Goal: Information Seeking & Learning: Learn about a topic

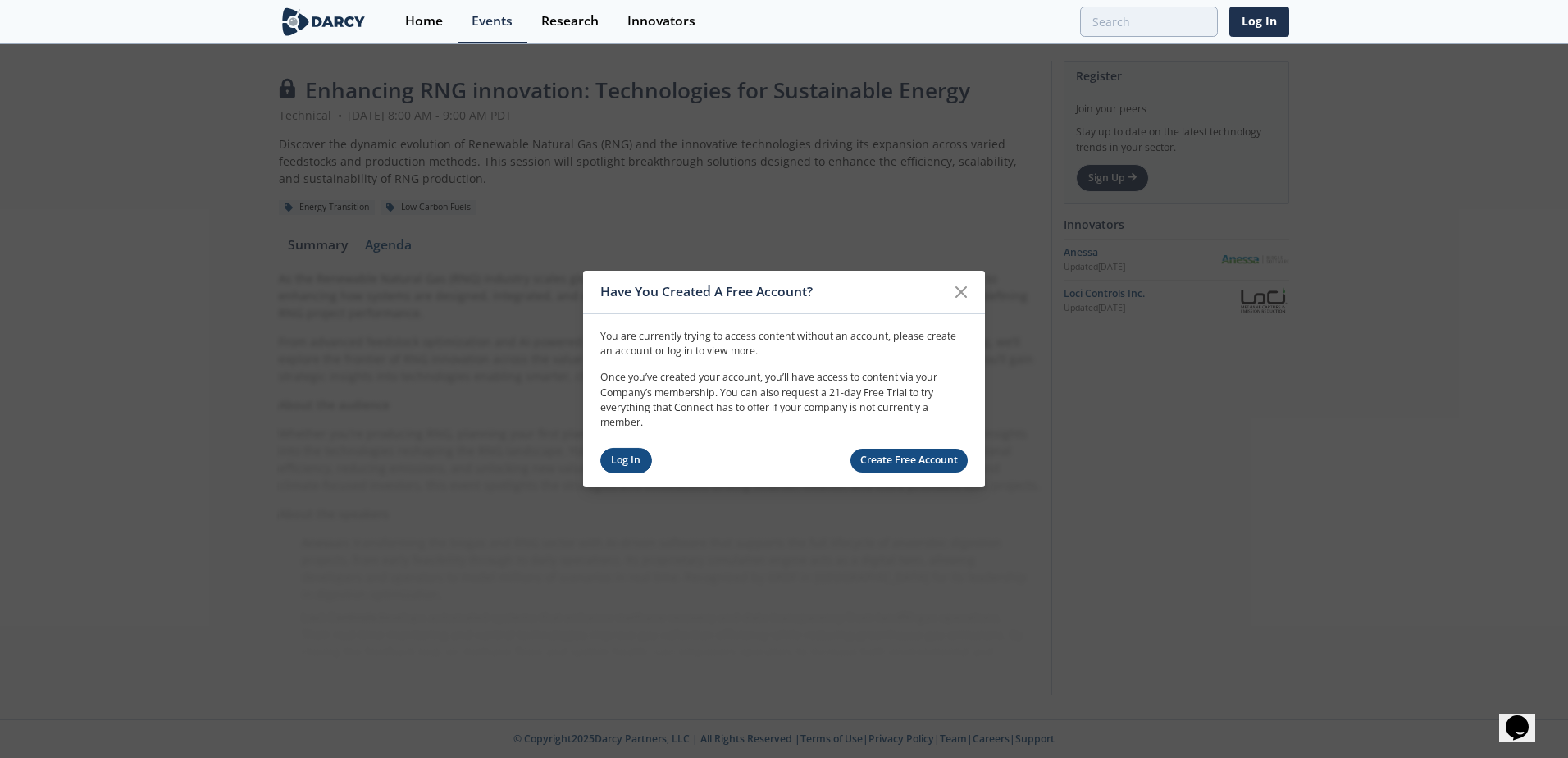
click at [630, 460] on link "Log In" at bounding box center [626, 460] width 51 height 26
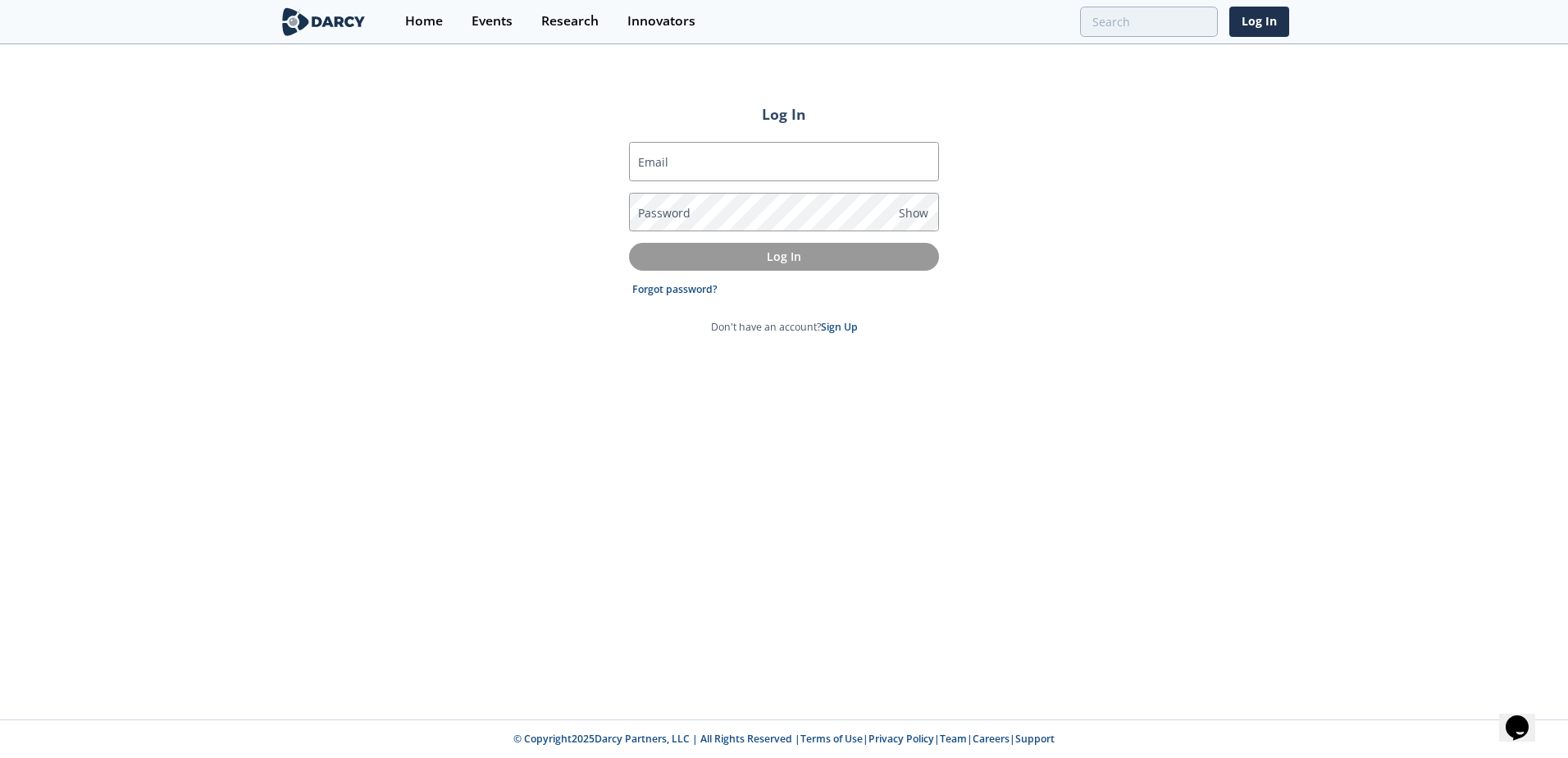
type input "[EMAIL_ADDRESS][PERSON_NAME][DOMAIN_NAME]"
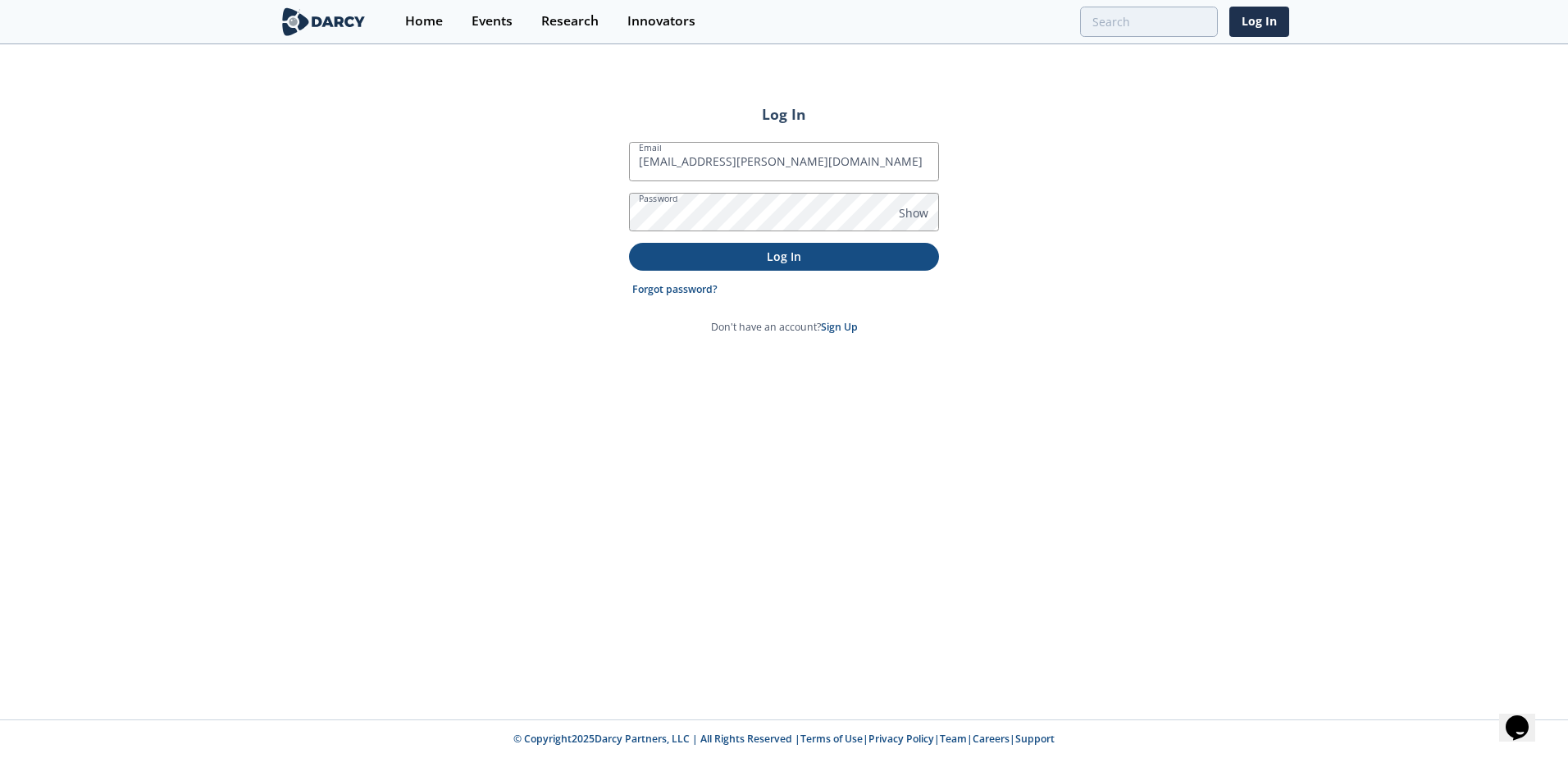
click at [784, 264] on p "Log In" at bounding box center [784, 256] width 287 height 17
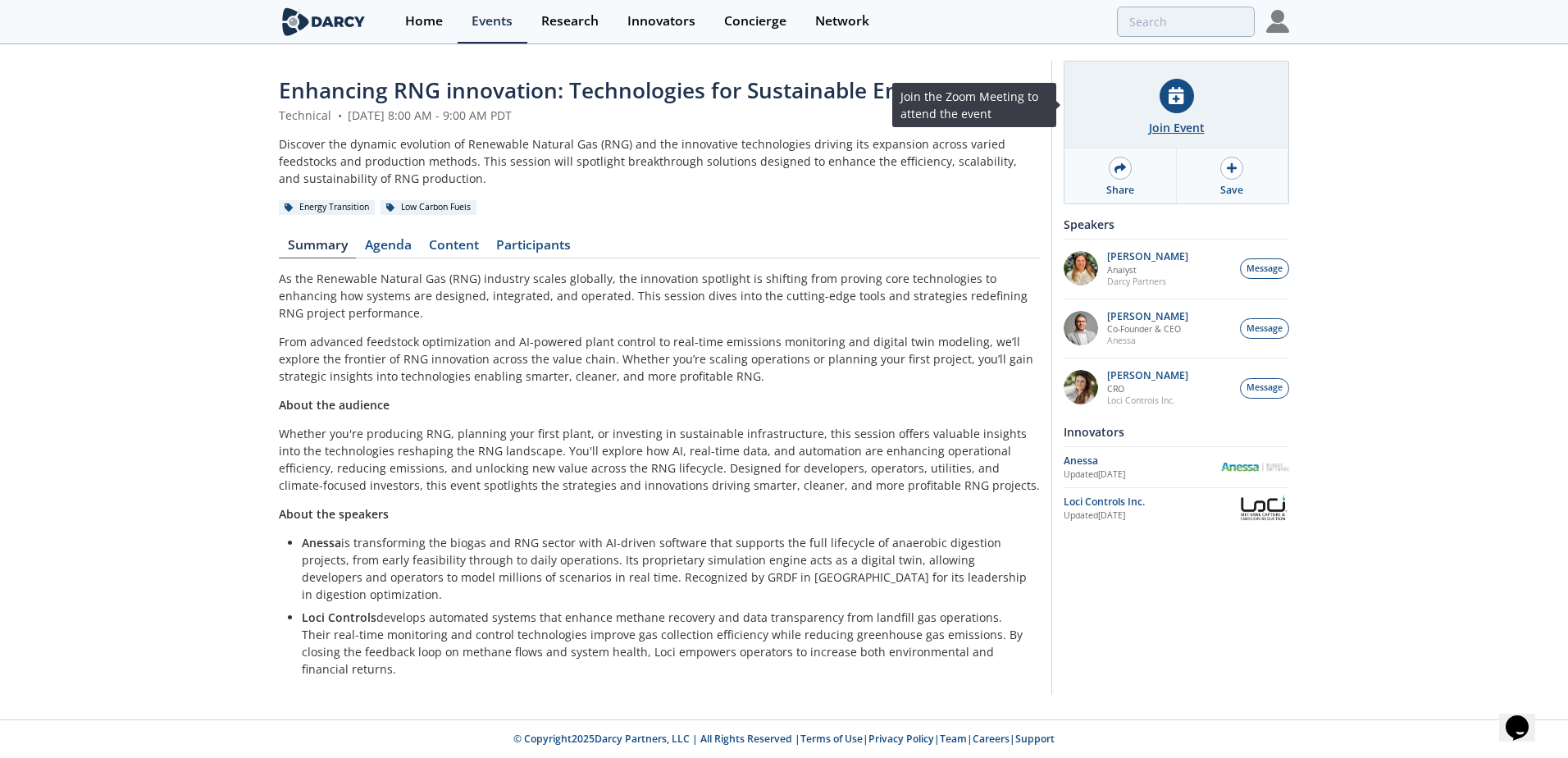
click at [1172, 99] on icon at bounding box center [1176, 96] width 15 height 17
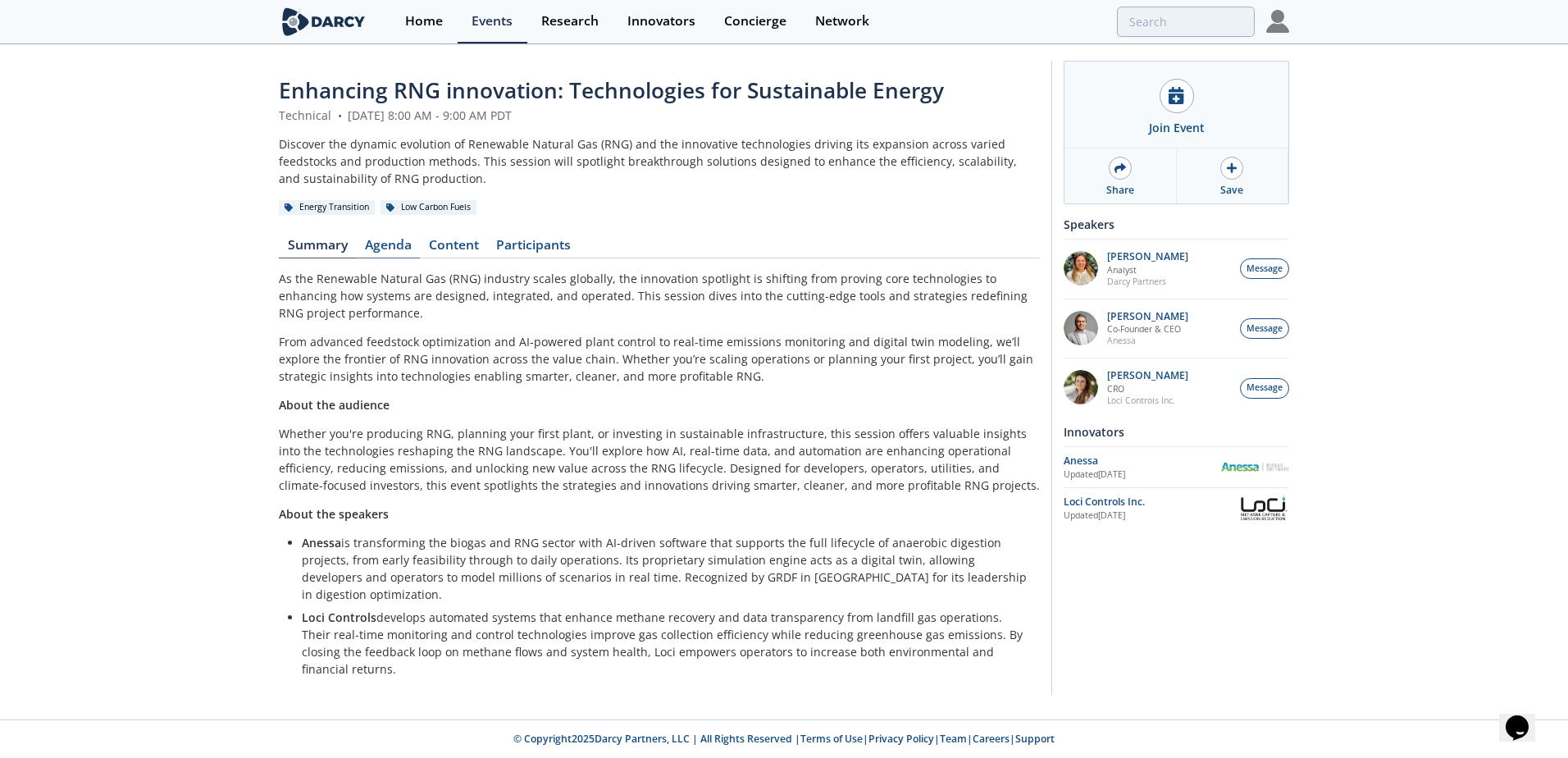
click at [387, 243] on link "Agenda" at bounding box center [387, 248] width 64 height 20
